Goal: Information Seeking & Learning: Understand process/instructions

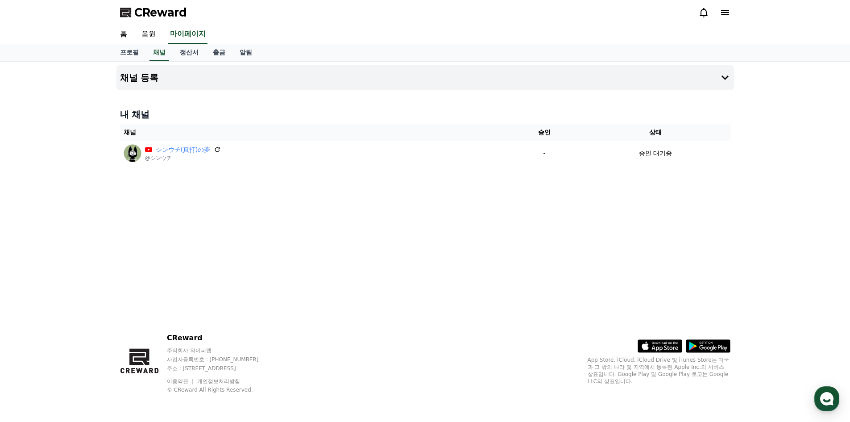
click at [753, 114] on div "채널 등록 내 채널 채널 승인 상태 シンウチ(真打)の夢 @シンウチ - 승인 대기중" at bounding box center [425, 186] width 850 height 249
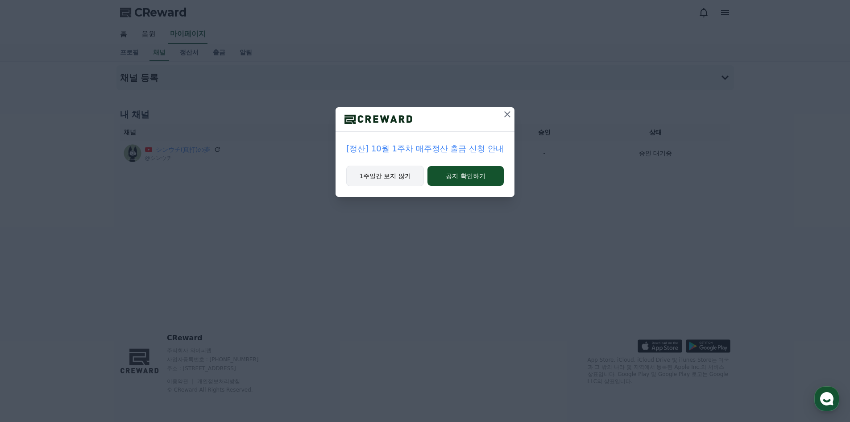
click at [405, 182] on button "1주일간 보지 않기" at bounding box center [385, 175] width 78 height 21
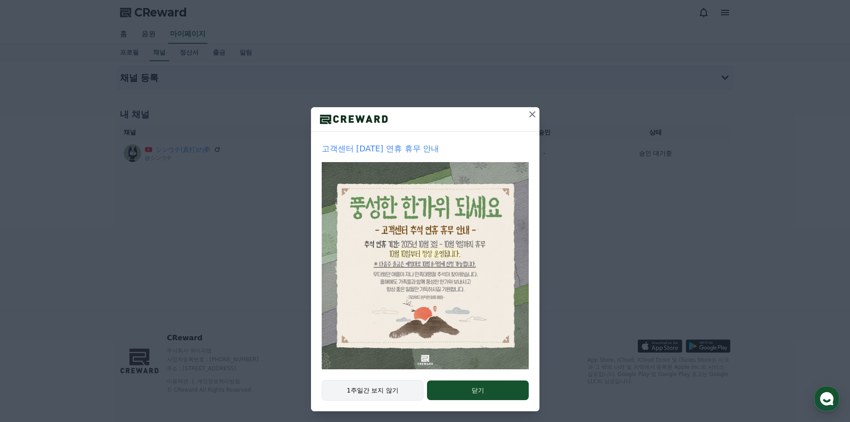
drag, startPoint x: 391, startPoint y: 388, endPoint x: 395, endPoint y: 384, distance: 5.4
click at [391, 388] on button "1주일간 보지 않기" at bounding box center [373, 390] width 102 height 21
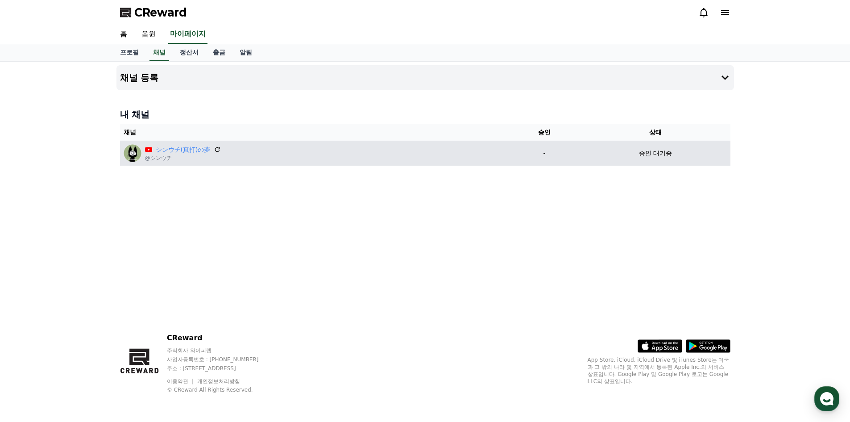
click at [592, 149] on div "승인 대기중" at bounding box center [655, 153] width 142 height 9
click at [592, 152] on div "승인 대기중" at bounding box center [655, 153] width 142 height 9
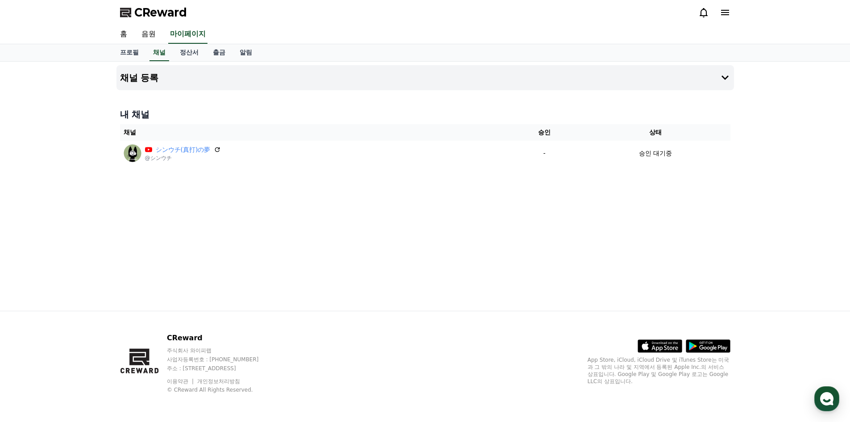
click at [198, 51] on link "정산서" at bounding box center [189, 52] width 33 height 17
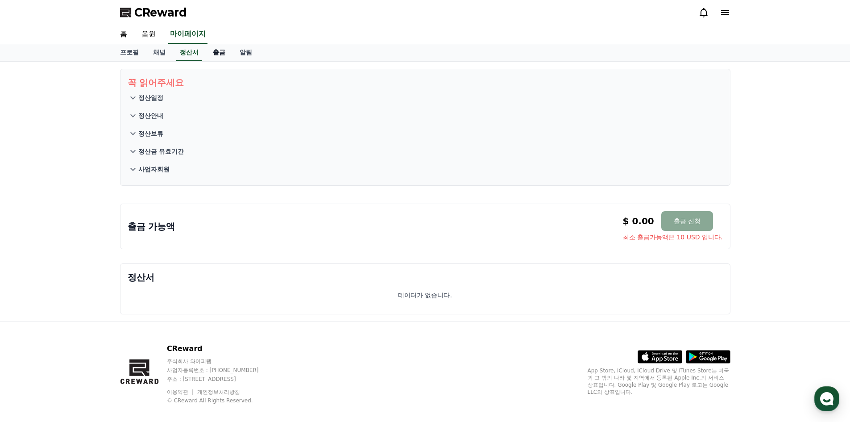
click at [221, 53] on link "출금" at bounding box center [219, 52] width 27 height 17
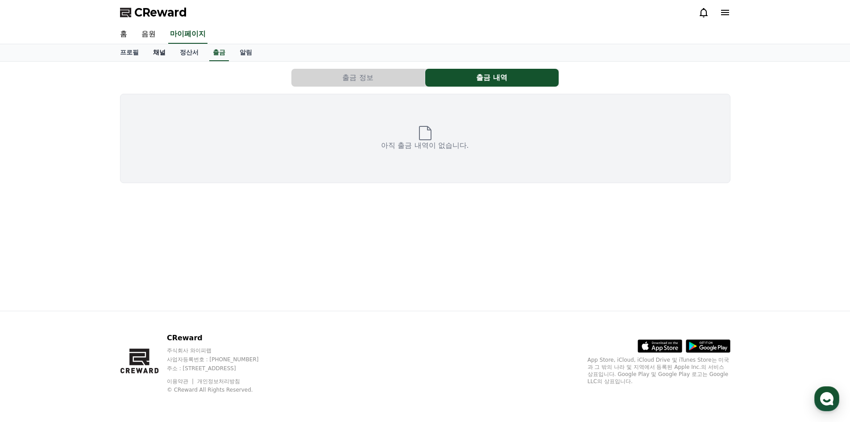
click at [158, 54] on link "채널" at bounding box center [159, 52] width 27 height 17
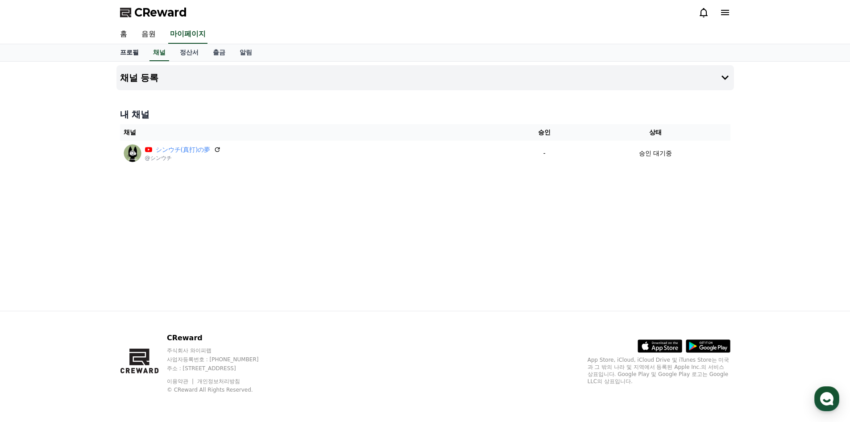
click at [124, 53] on link "프로필" at bounding box center [129, 52] width 33 height 17
select select "**********"
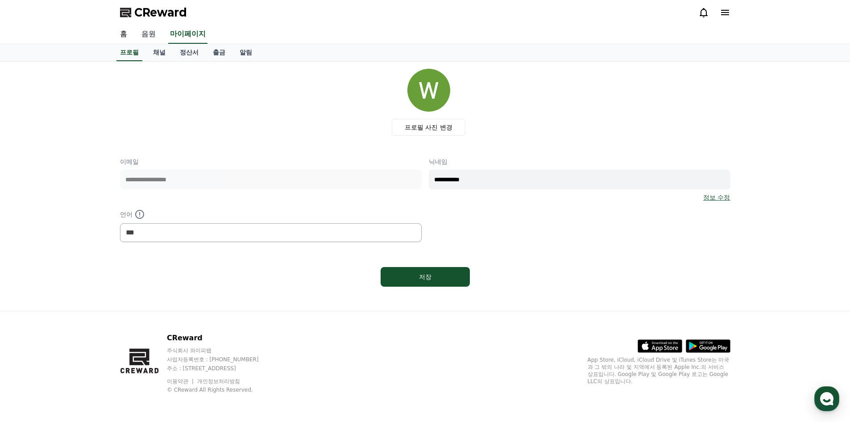
click at [146, 34] on link "음원" at bounding box center [148, 34] width 29 height 19
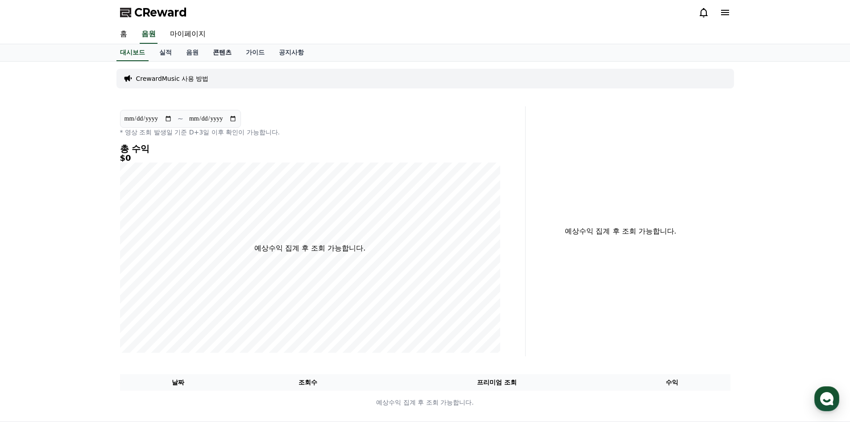
click at [209, 54] on link "콘텐츠" at bounding box center [222, 52] width 33 height 17
click at [185, 54] on link "음원" at bounding box center [192, 52] width 27 height 17
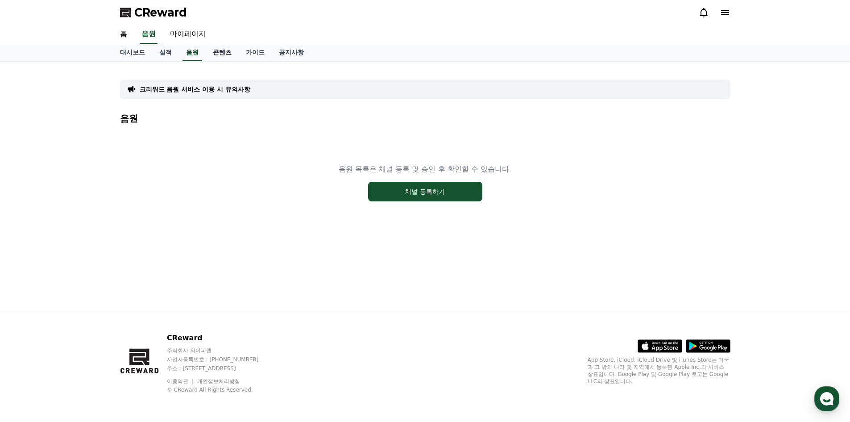
click at [219, 54] on link "콘텐츠" at bounding box center [222, 52] width 33 height 17
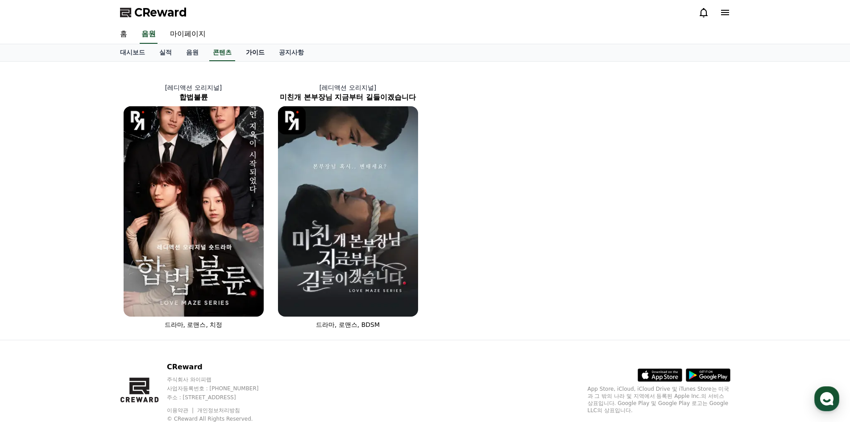
click at [245, 49] on link "가이드" at bounding box center [255, 52] width 33 height 17
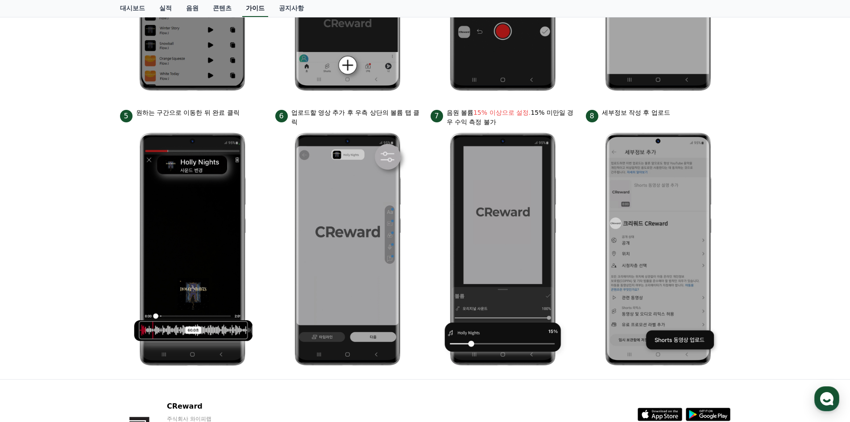
scroll to position [357, 0]
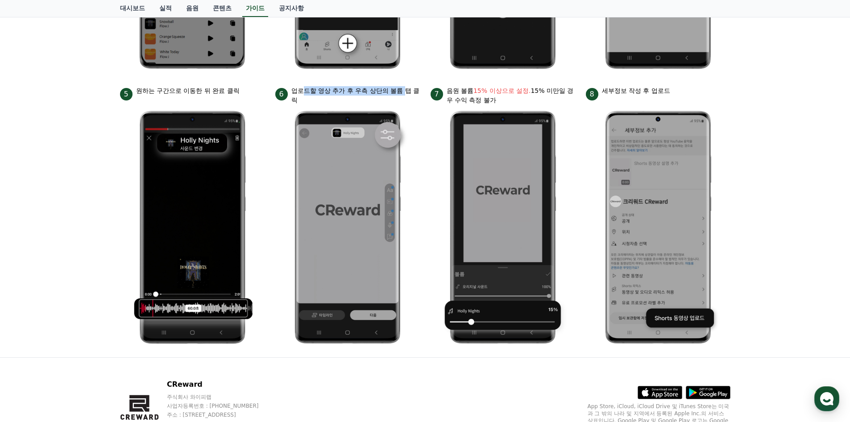
drag, startPoint x: 306, startPoint y: 89, endPoint x: 410, endPoint y: 87, distance: 103.9
click at [409, 87] on p "업로드할 영상 추가 후 우측 상단의 볼륨 탭 클릭" at bounding box center [355, 95] width 128 height 19
click at [414, 93] on p "업로드할 영상 추가 후 우측 상단의 볼륨 탭 클릭" at bounding box center [355, 95] width 128 height 19
drag, startPoint x: 632, startPoint y: 90, endPoint x: 698, endPoint y: 91, distance: 66.9
click at [686, 90] on div "8 세부정보 작성 후 업로드" at bounding box center [658, 93] width 145 height 14
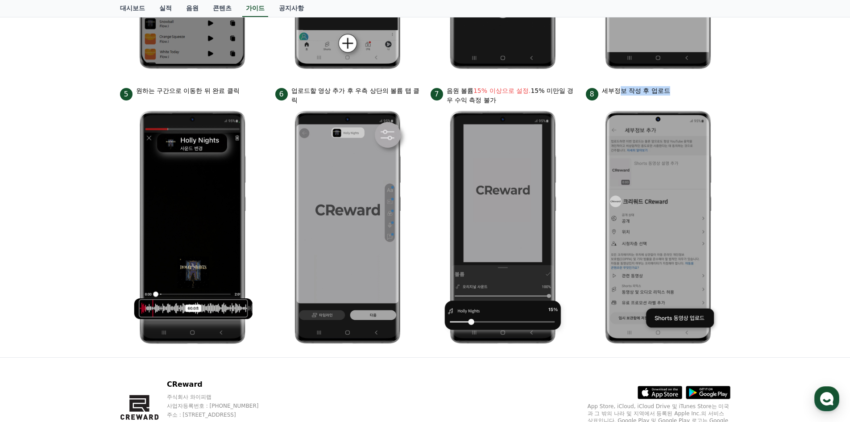
click at [698, 91] on div "8 세부정보 작성 후 업로드" at bounding box center [658, 93] width 145 height 14
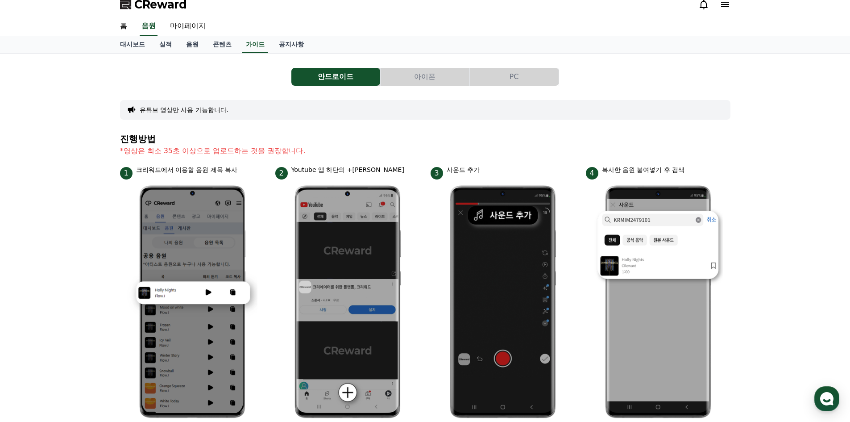
scroll to position [0, 0]
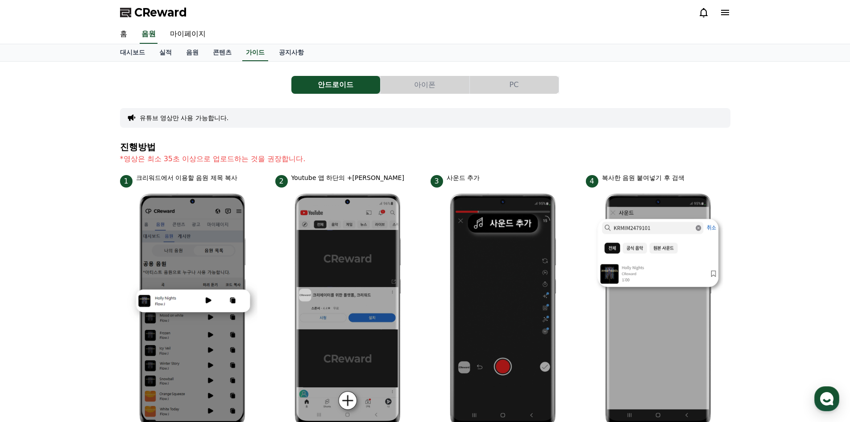
click at [446, 92] on button "아이폰" at bounding box center [424, 85] width 89 height 18
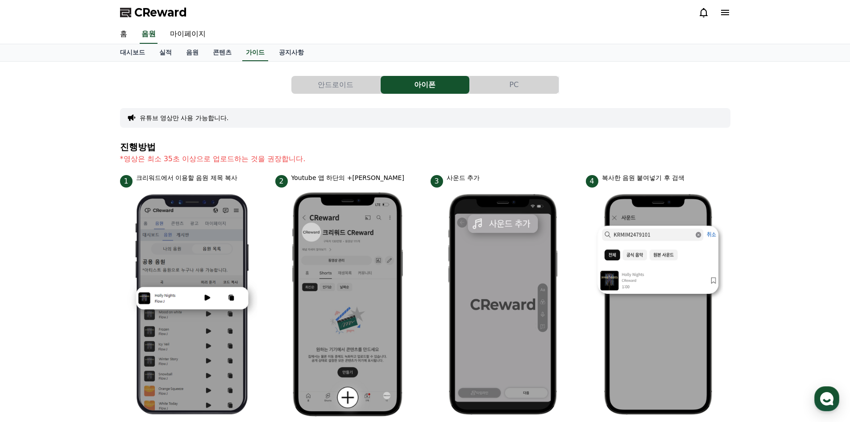
click at [504, 82] on button "PC" at bounding box center [514, 85] width 89 height 18
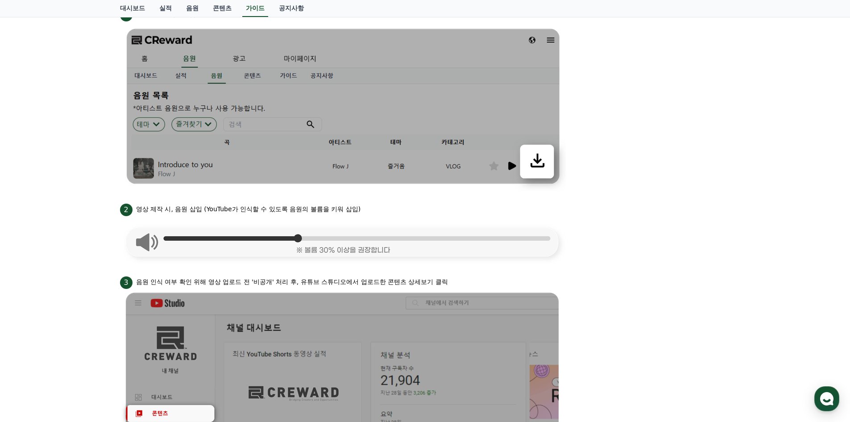
scroll to position [223, 0]
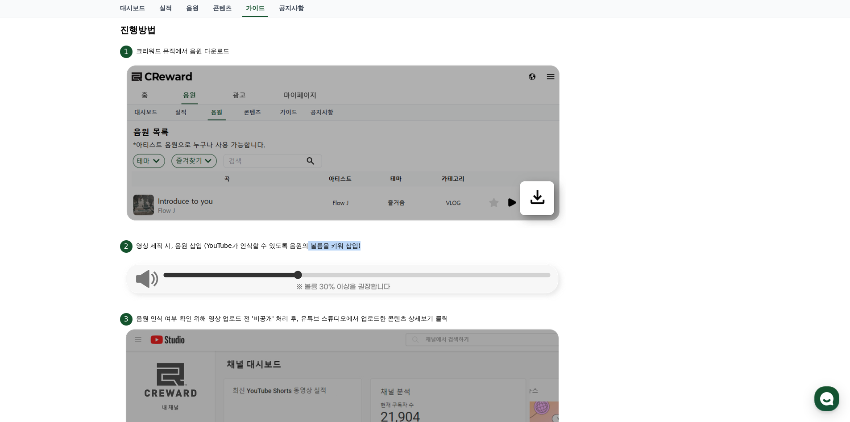
drag, startPoint x: 306, startPoint y: 245, endPoint x: 426, endPoint y: 244, distance: 119.5
click at [426, 244] on div "2 영상 제작 시, 음원 삽입 (YouTube가 인식할 수 있도록 음원의 볼륨을 키워 삽입)" at bounding box center [425, 245] width 610 height 14
click at [428, 244] on div "2 영상 제작 시, 음원 삽입 (YouTube가 인식할 수 있도록 음원의 볼륨을 키워 삽입)" at bounding box center [425, 245] width 610 height 14
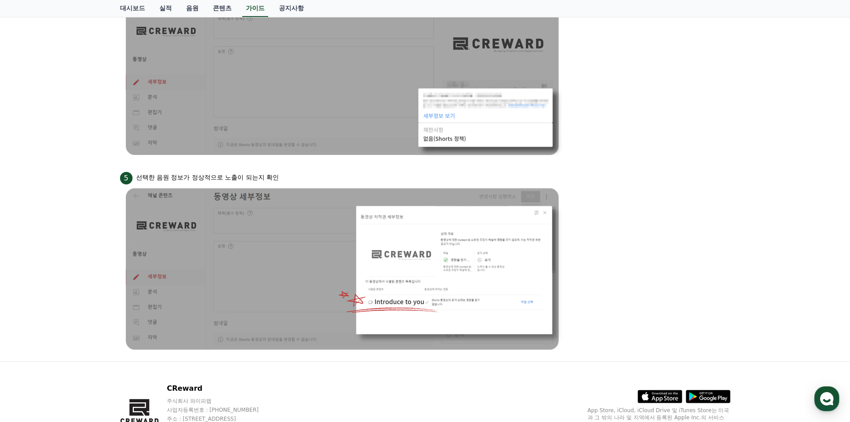
scroll to position [0, 0]
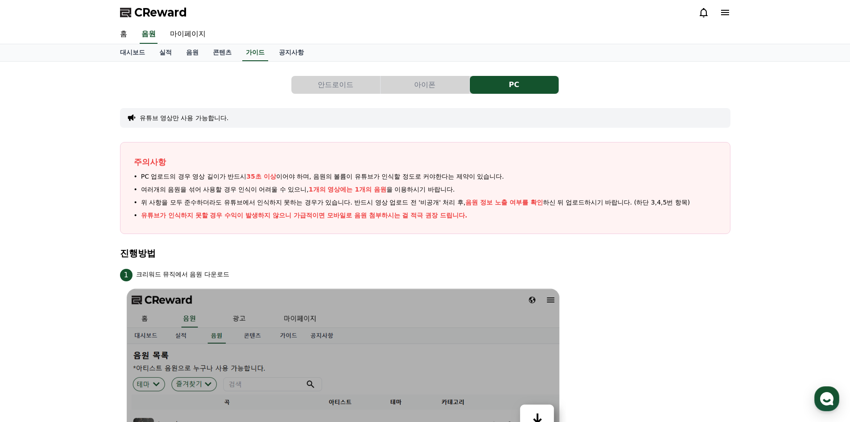
drag, startPoint x: 755, startPoint y: 270, endPoint x: 691, endPoint y: 121, distance: 162.5
drag, startPoint x: 740, startPoint y: 62, endPoint x: 777, endPoint y: 0, distance: 71.4
